Goal: Communication & Community: Answer question/provide support

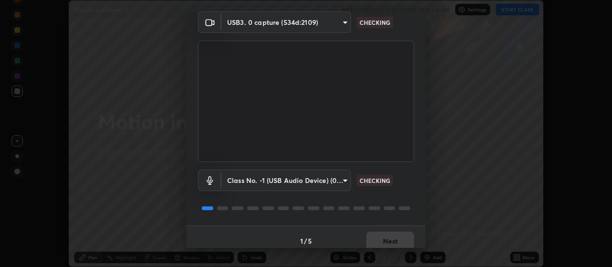
scroll to position [46, 0]
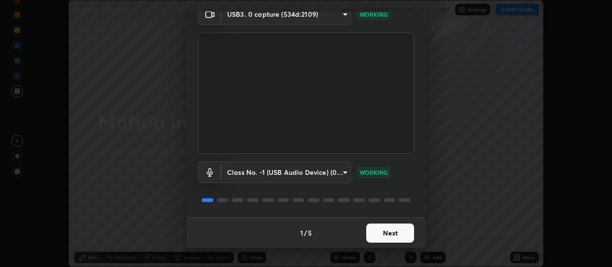
click at [382, 225] on button "Next" at bounding box center [390, 233] width 48 height 19
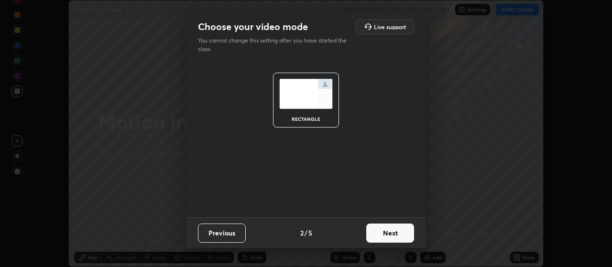
click at [385, 234] on button "Next" at bounding box center [390, 233] width 48 height 19
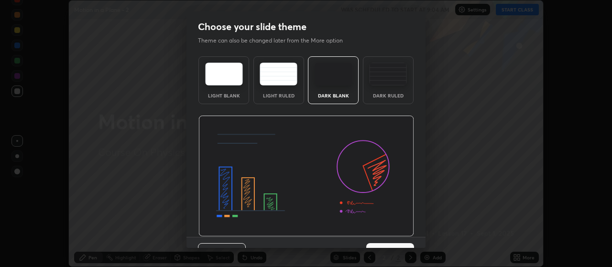
click at [387, 235] on img at bounding box center [305, 176] width 215 height 121
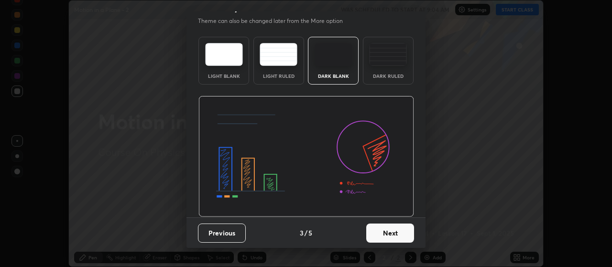
click at [393, 234] on button "Next" at bounding box center [390, 233] width 48 height 19
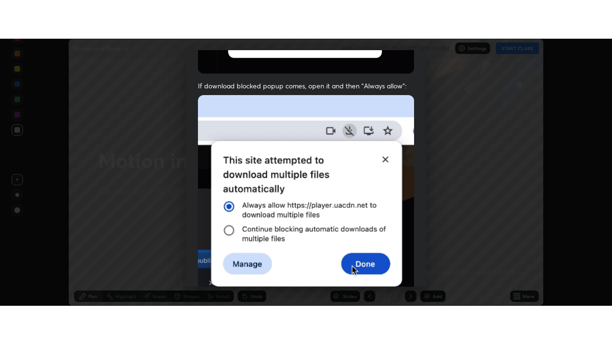
scroll to position [241, 0]
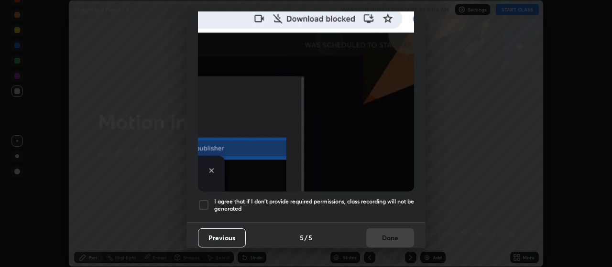
click at [200, 205] on div at bounding box center [203, 204] width 11 height 11
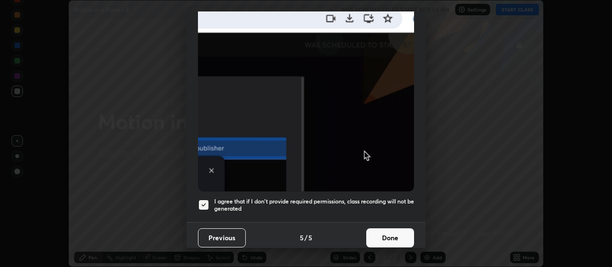
click at [384, 231] on button "Done" at bounding box center [390, 237] width 48 height 19
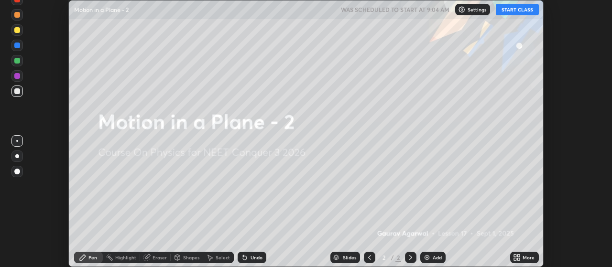
click at [511, 8] on button "START CLASS" at bounding box center [516, 9] width 43 height 11
click at [436, 257] on div "Add" at bounding box center [436, 257] width 9 height 5
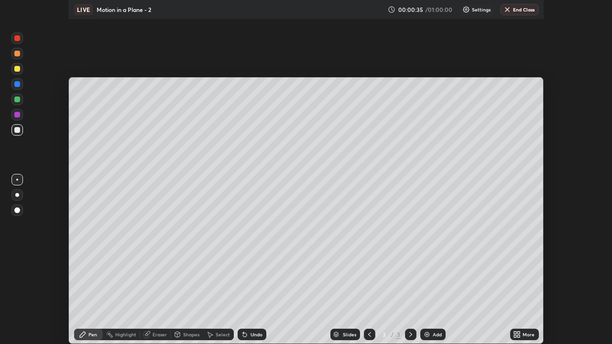
scroll to position [344, 612]
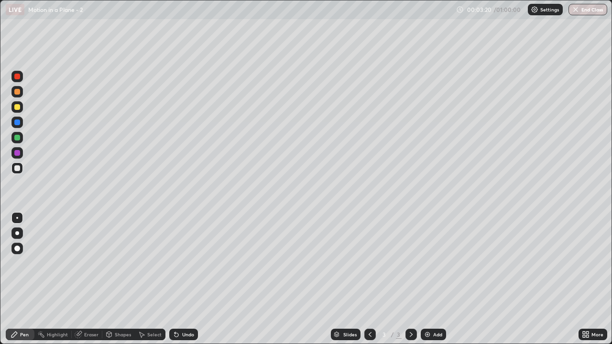
click at [18, 231] on div at bounding box center [17, 233] width 4 height 4
click at [187, 267] on div "Undo" at bounding box center [183, 334] width 29 height 11
click at [191, 267] on div "Undo" at bounding box center [183, 334] width 29 height 11
click at [193, 267] on div "Undo" at bounding box center [183, 334] width 29 height 11
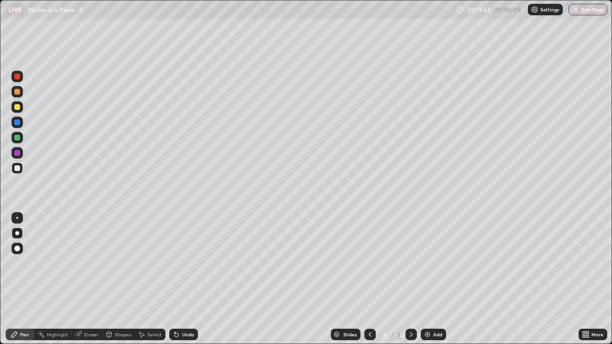
click at [438, 267] on div "Add" at bounding box center [437, 334] width 9 height 5
click at [179, 267] on div "Undo" at bounding box center [183, 334] width 29 height 11
click at [184, 267] on div "Undo" at bounding box center [183, 334] width 29 height 11
click at [185, 267] on div "Undo" at bounding box center [183, 334] width 29 height 11
click at [183, 267] on div "Undo" at bounding box center [183, 334] width 29 height 11
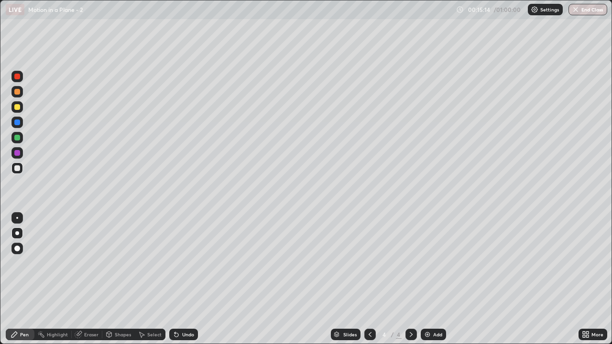
click at [181, 267] on div "Undo" at bounding box center [183, 334] width 29 height 11
click at [186, 267] on div "Undo" at bounding box center [188, 334] width 12 height 5
click at [185, 267] on div "Undo" at bounding box center [183, 334] width 29 height 11
click at [75, 267] on div "Eraser" at bounding box center [87, 334] width 31 height 11
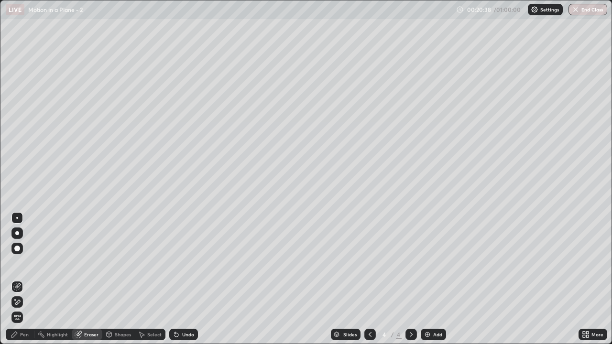
click at [18, 233] on div at bounding box center [17, 233] width 4 height 4
click at [22, 267] on div "Pen" at bounding box center [24, 334] width 9 height 5
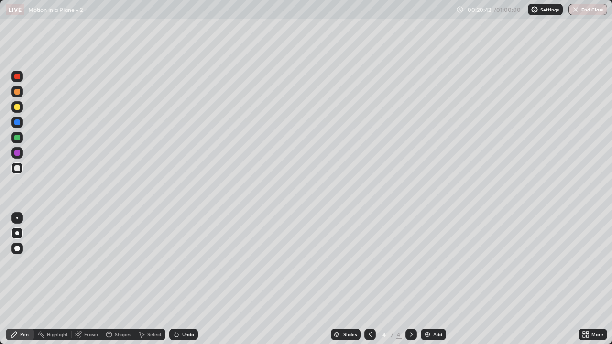
click at [435, 267] on div "Add" at bounding box center [432, 334] width 25 height 11
click at [18, 153] on div at bounding box center [17, 153] width 6 height 6
click at [17, 169] on div at bounding box center [17, 168] width 6 height 6
click at [434, 267] on div "Add" at bounding box center [437, 334] width 9 height 5
click at [17, 138] on div at bounding box center [17, 138] width 6 height 6
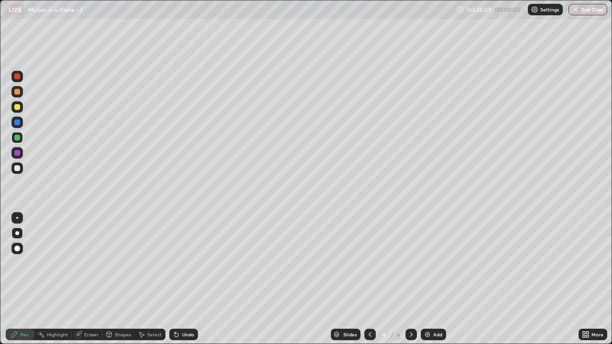
click at [124, 267] on div "Shapes" at bounding box center [123, 334] width 16 height 5
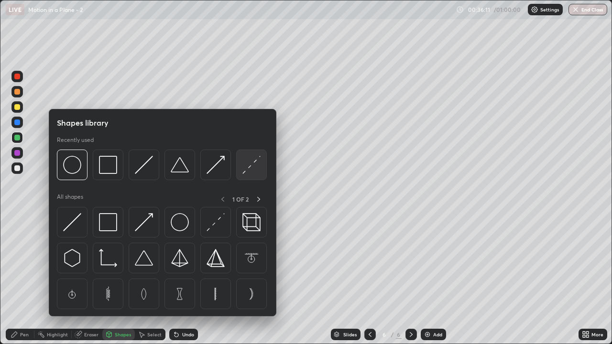
click at [245, 167] on img at bounding box center [251, 165] width 18 height 18
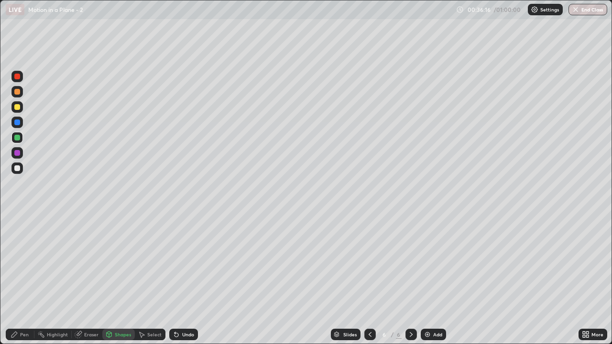
click at [21, 267] on div "Pen" at bounding box center [24, 334] width 9 height 5
click at [26, 267] on div "Pen" at bounding box center [20, 334] width 29 height 11
click at [22, 164] on div at bounding box center [16, 168] width 11 height 15
click at [185, 267] on div "Undo" at bounding box center [183, 334] width 29 height 11
click at [433, 267] on div "Add" at bounding box center [437, 334] width 9 height 5
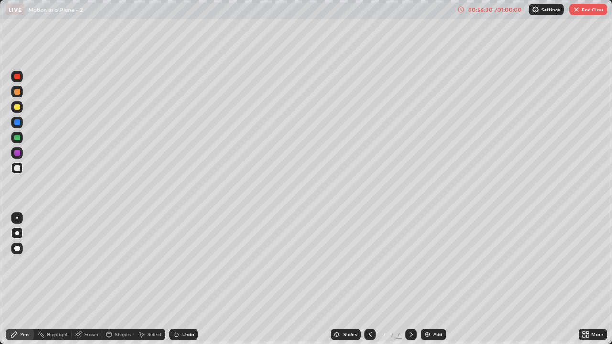
click at [433, 267] on div "Add" at bounding box center [437, 334] width 9 height 5
click at [190, 267] on div "Undo" at bounding box center [188, 334] width 12 height 5
click at [17, 139] on div at bounding box center [17, 138] width 6 height 6
click at [589, 10] on button "End Class" at bounding box center [588, 9] width 38 height 11
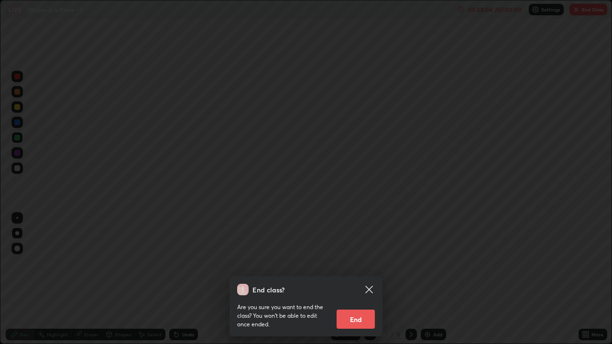
click at [364, 267] on button "End" at bounding box center [355, 319] width 38 height 19
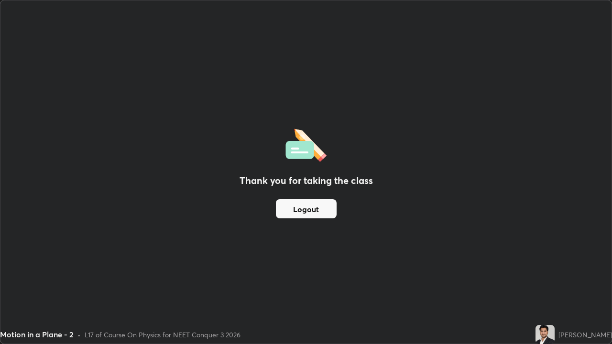
click at [323, 213] on button "Logout" at bounding box center [306, 208] width 61 height 19
